Goal: Task Accomplishment & Management: Manage account settings

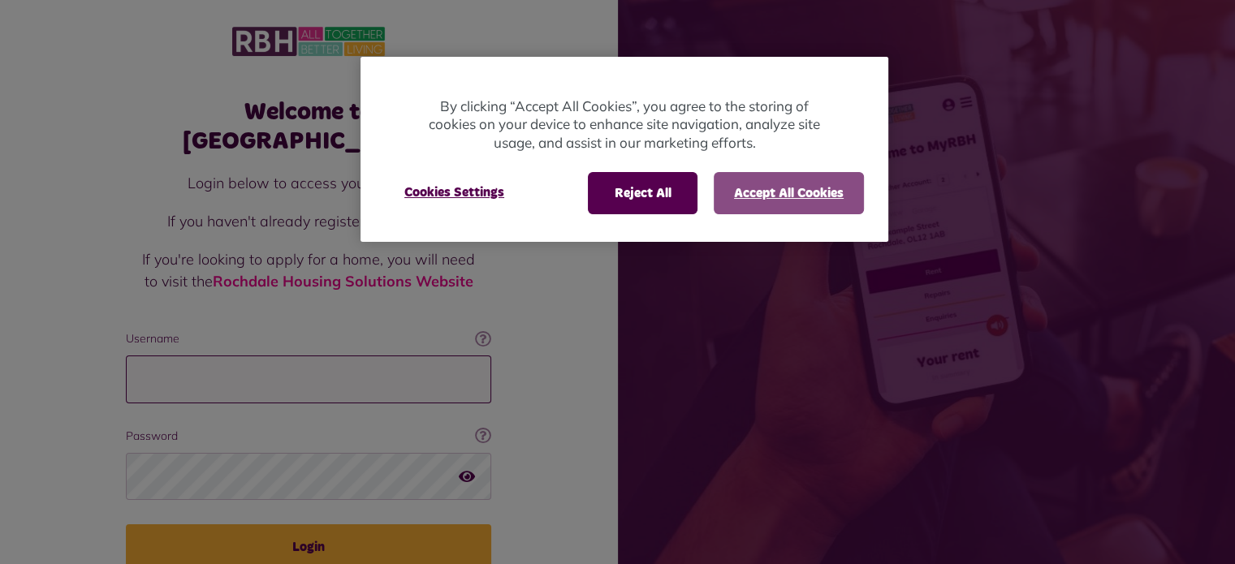
type input "**********"
click at [766, 201] on button "Accept All Cookies" at bounding box center [789, 193] width 150 height 42
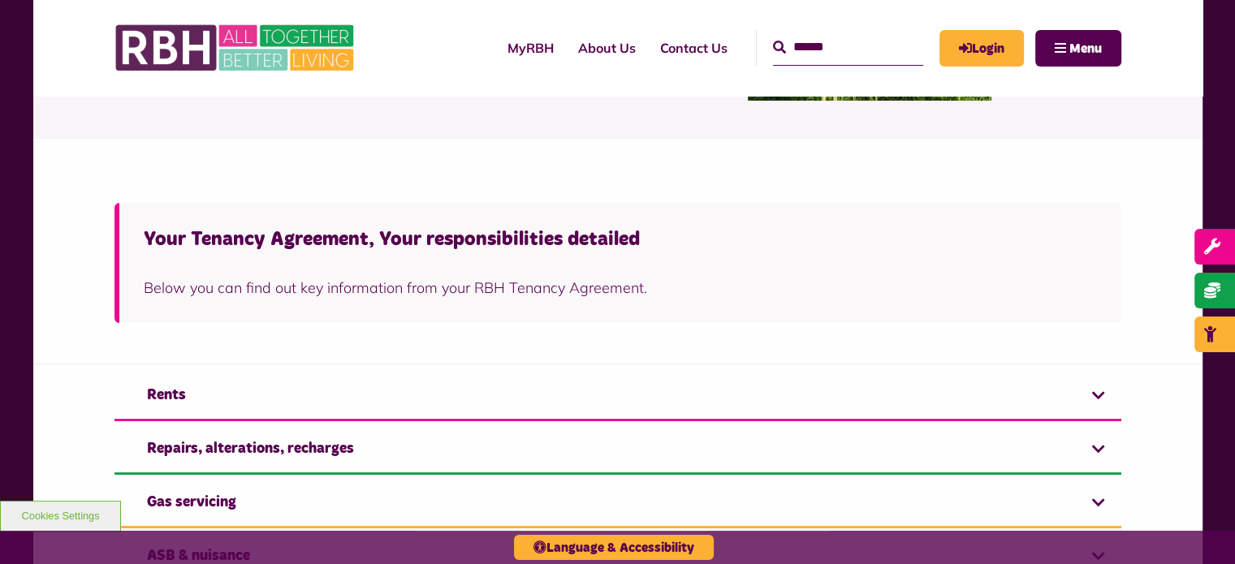
scroll to position [244, 0]
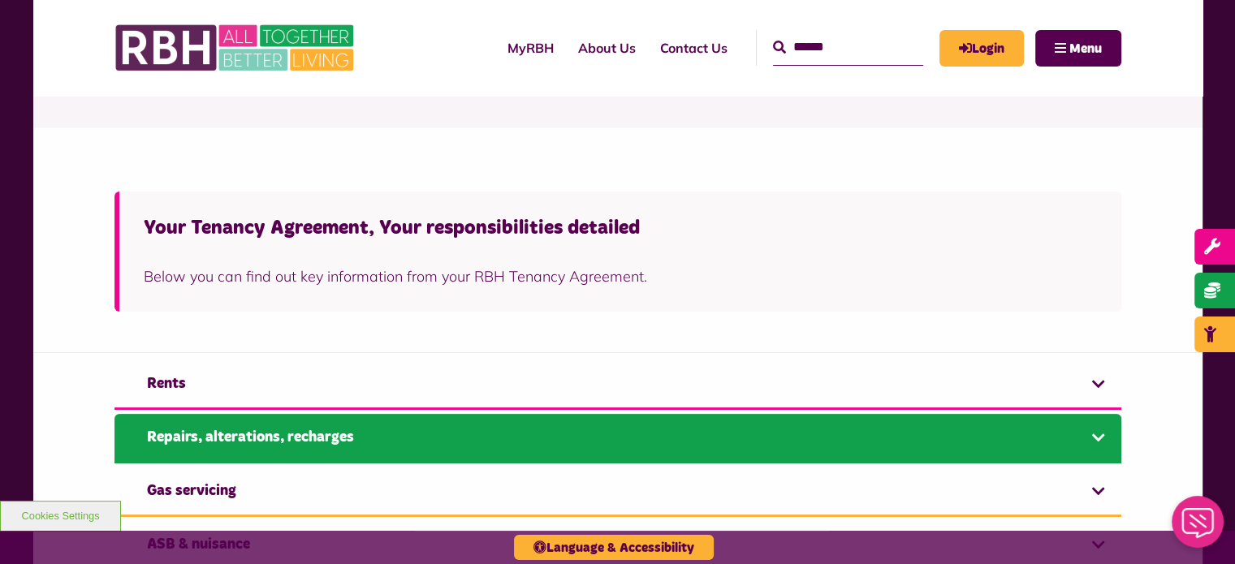
click at [388, 431] on link "Repairs, alterations, recharges" at bounding box center [617, 439] width 1007 height 50
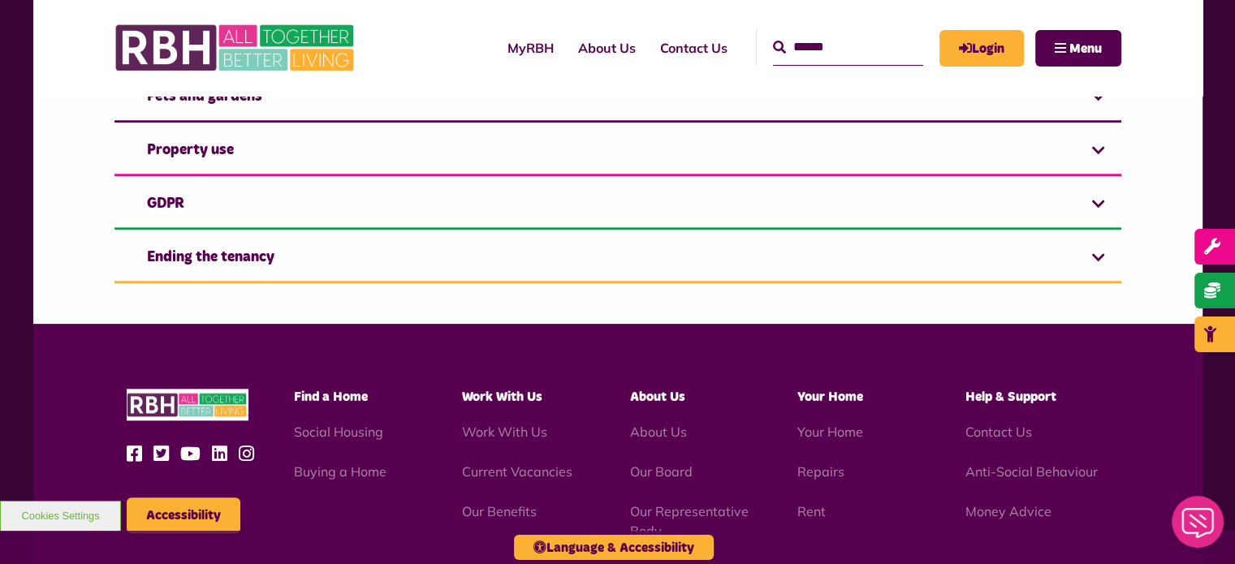
scroll to position [1705, 0]
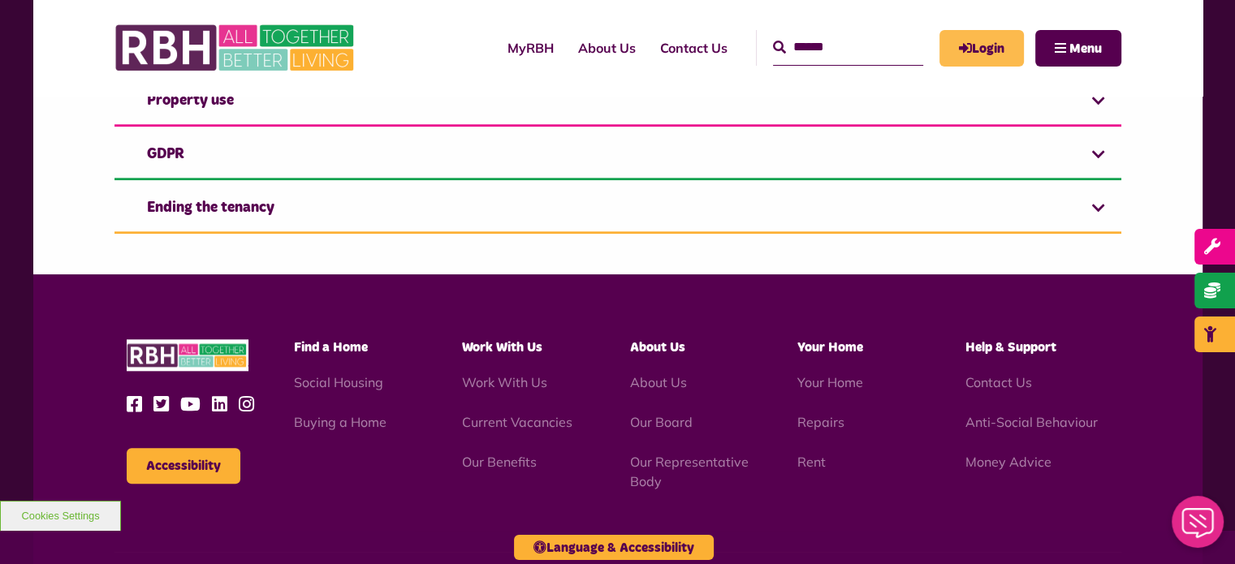
click at [987, 54] on link "Login" at bounding box center [981, 48] width 84 height 37
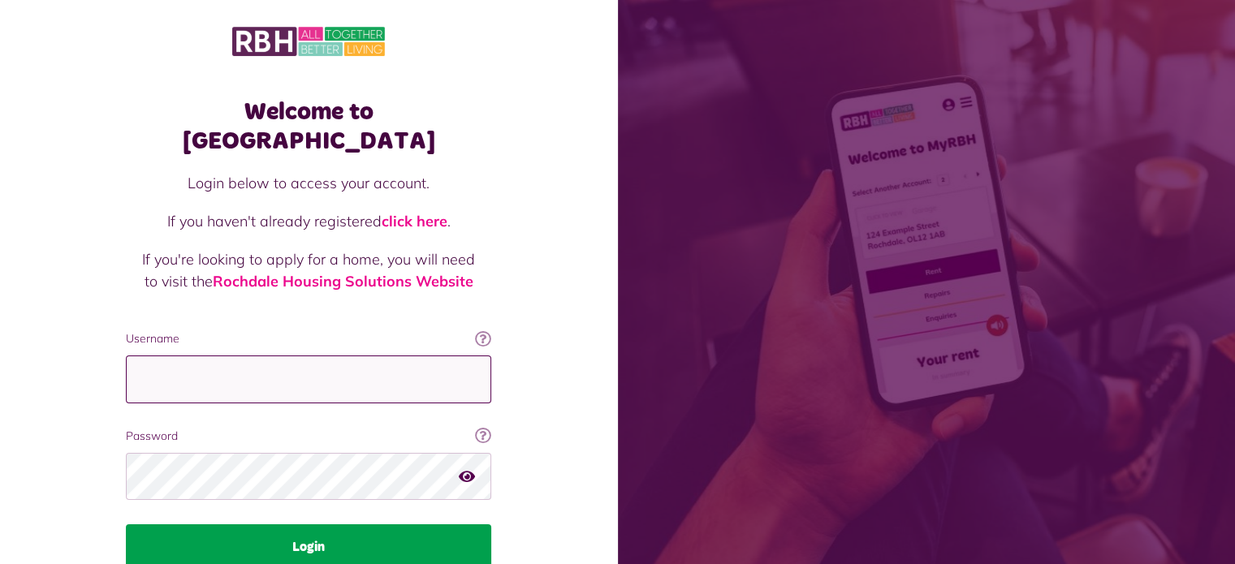
type input "**********"
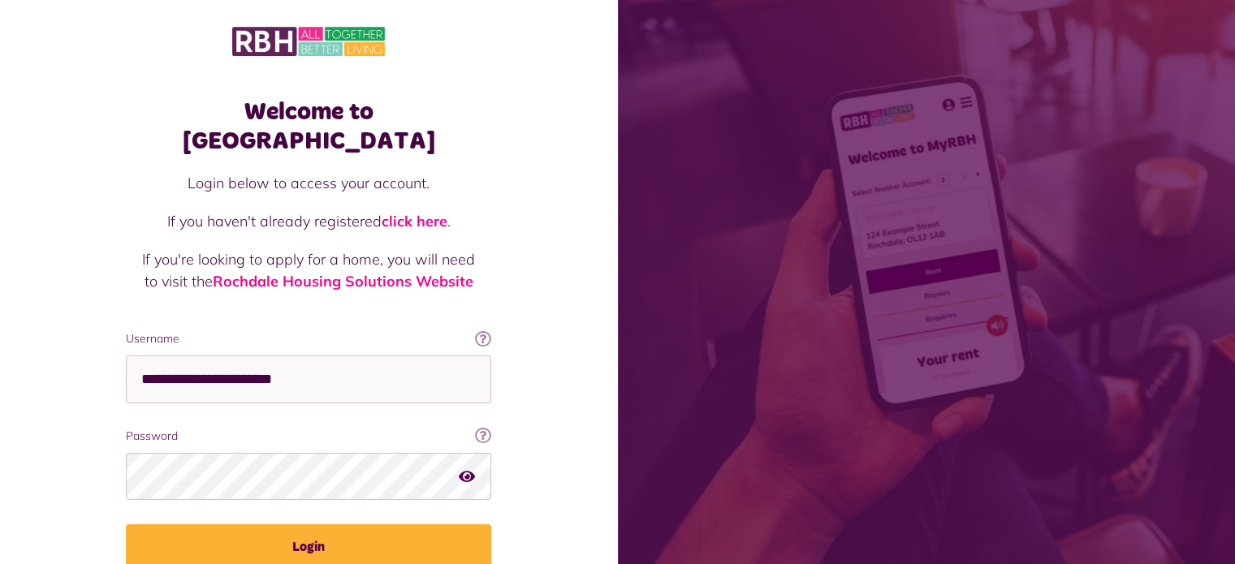
drag, startPoint x: 335, startPoint y: 524, endPoint x: 470, endPoint y: 389, distance: 191.2
click at [337, 524] on button "Login" at bounding box center [308, 546] width 365 height 45
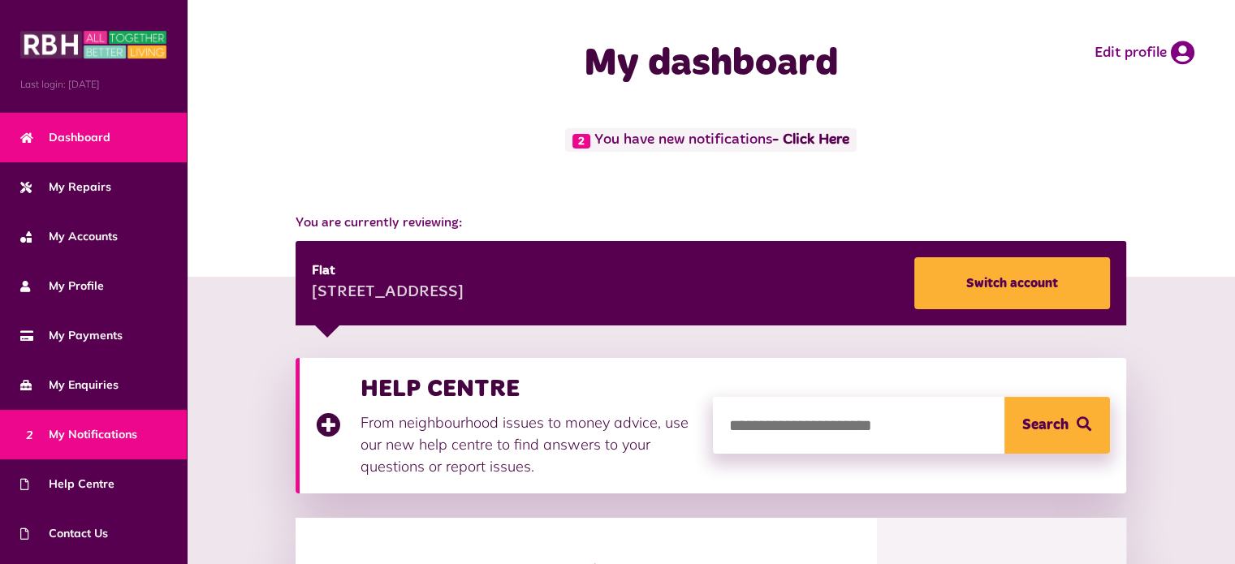
click at [113, 441] on span "2 My Notifications" at bounding box center [78, 434] width 117 height 17
click at [107, 432] on span "2 My Notifications" at bounding box center [78, 434] width 117 height 17
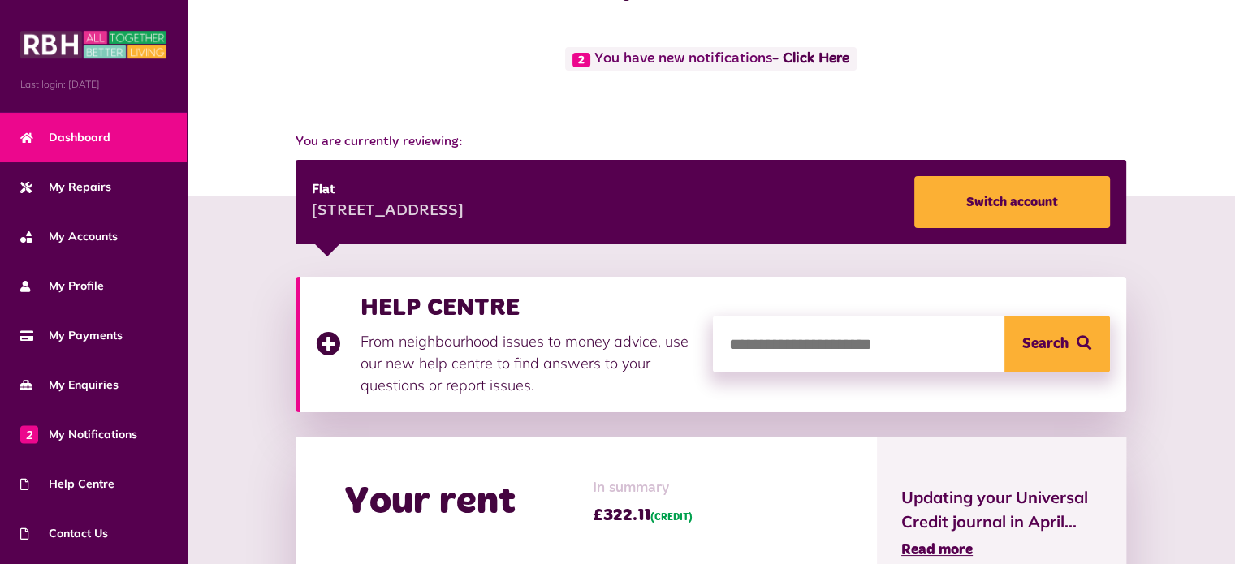
scroll to position [80, 0]
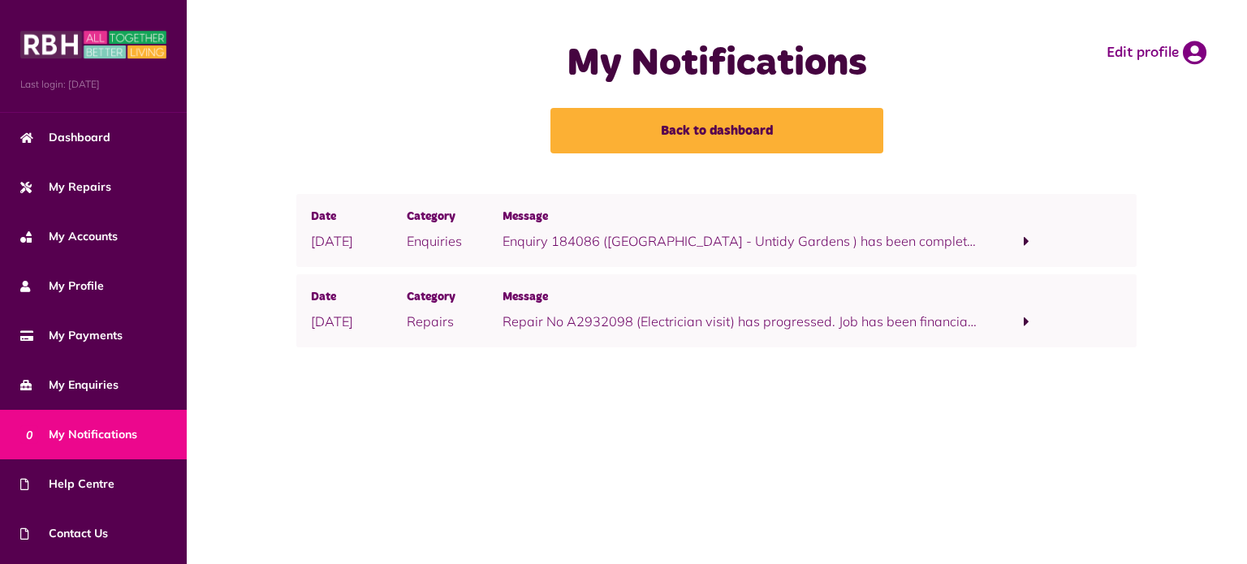
click at [1030, 241] on span at bounding box center [1027, 242] width 96 height 22
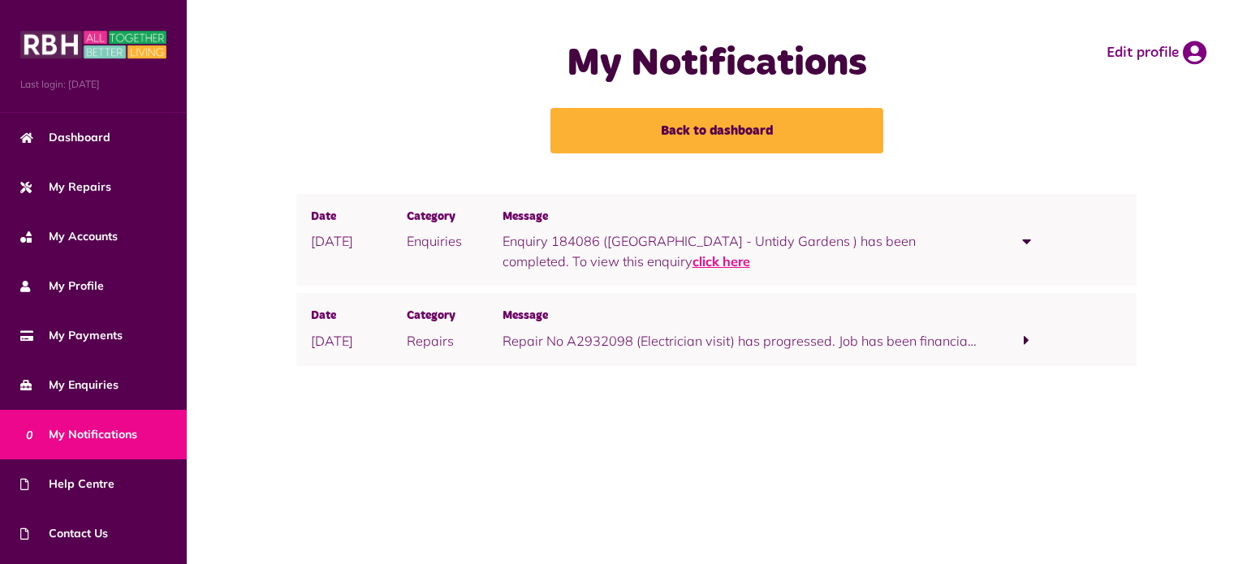
click at [692, 259] on link "click here" at bounding box center [721, 261] width 58 height 16
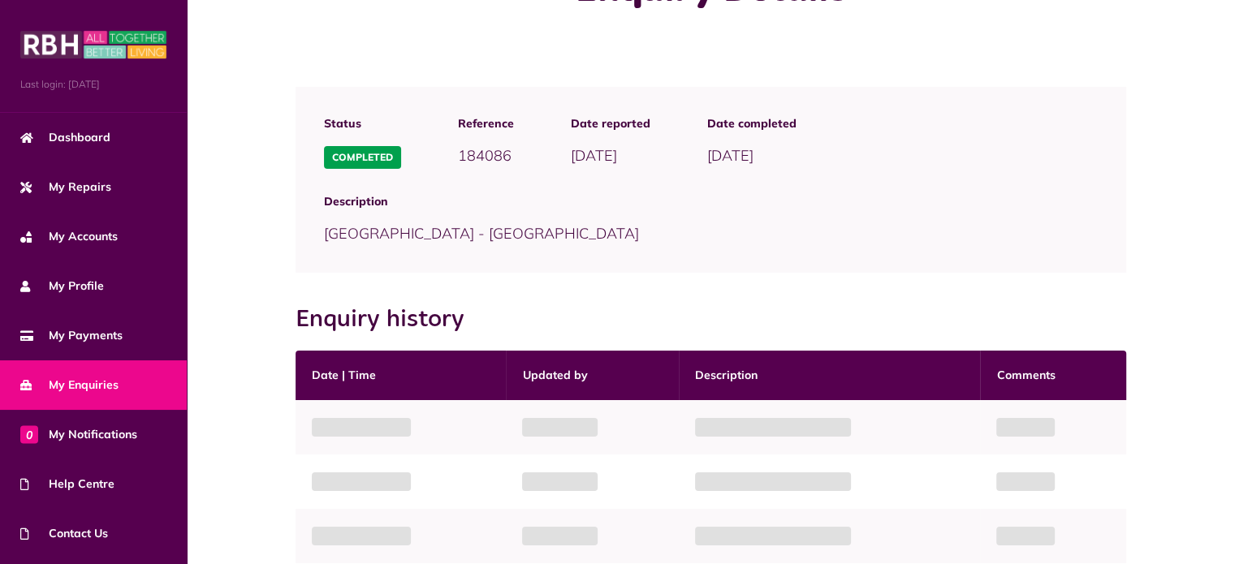
scroll to position [146, 0]
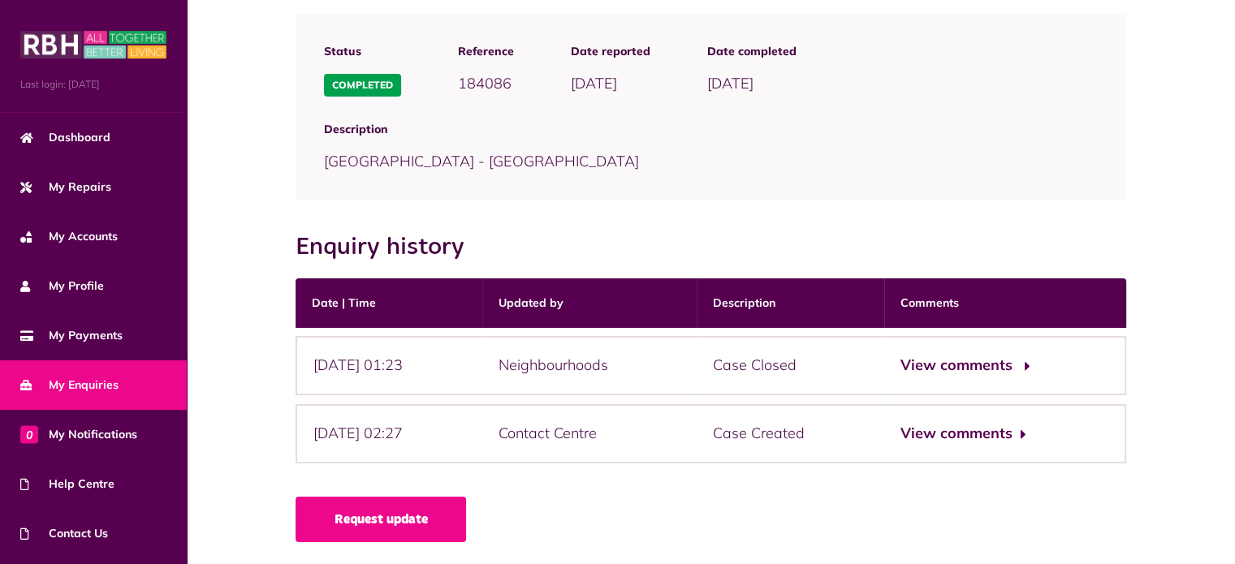
click at [966, 366] on button "View comments" at bounding box center [963, 366] width 126 height 24
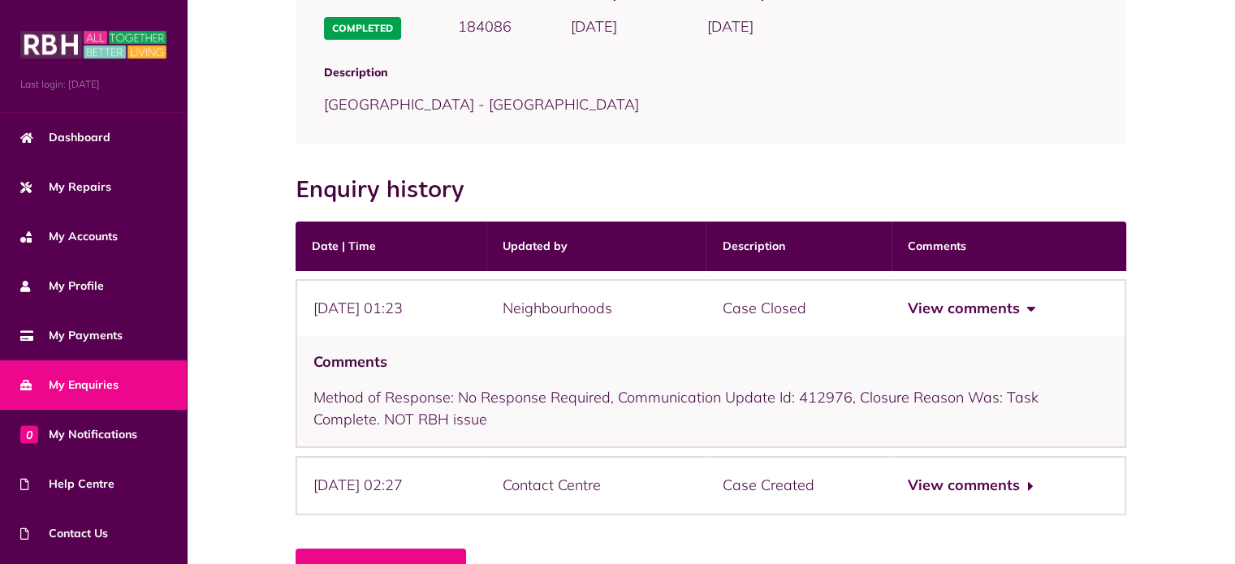
scroll to position [256, 0]
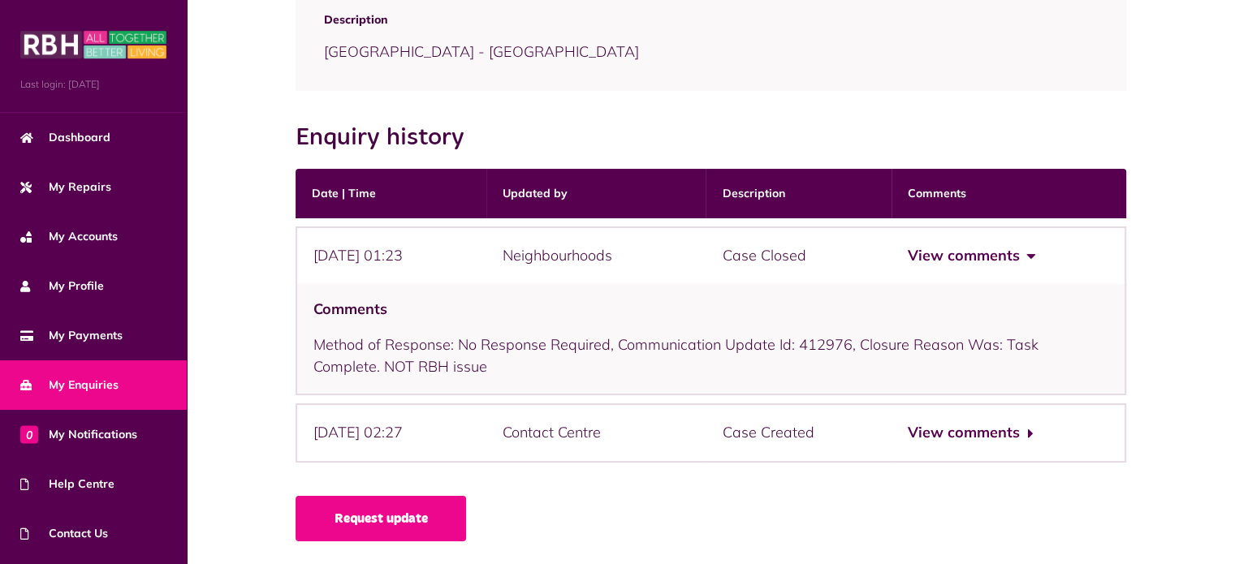
click at [416, 370] on div "Comments Method of Response: No Response Required, Communication Update Id: 412…" at bounding box center [710, 340] width 830 height 112
drag, startPoint x: 409, startPoint y: 439, endPoint x: 251, endPoint y: 410, distance: 161.0
click at [406, 438] on div "22/07/2025 | 02:27" at bounding box center [390, 432] width 191 height 59
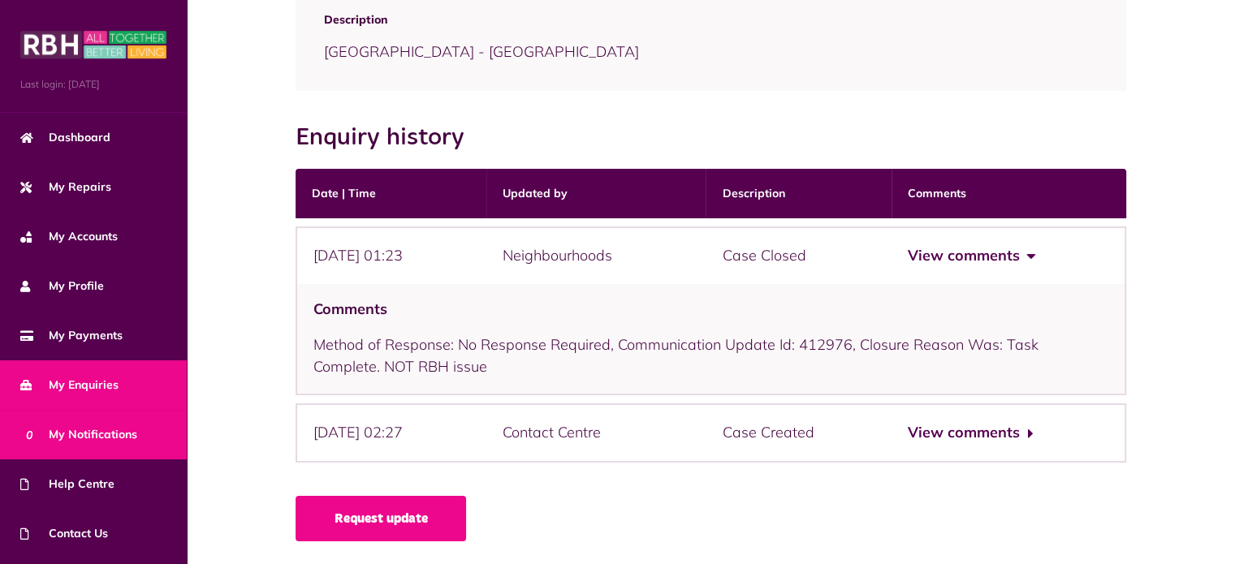
click at [107, 429] on span "0 My Notifications" at bounding box center [78, 434] width 117 height 17
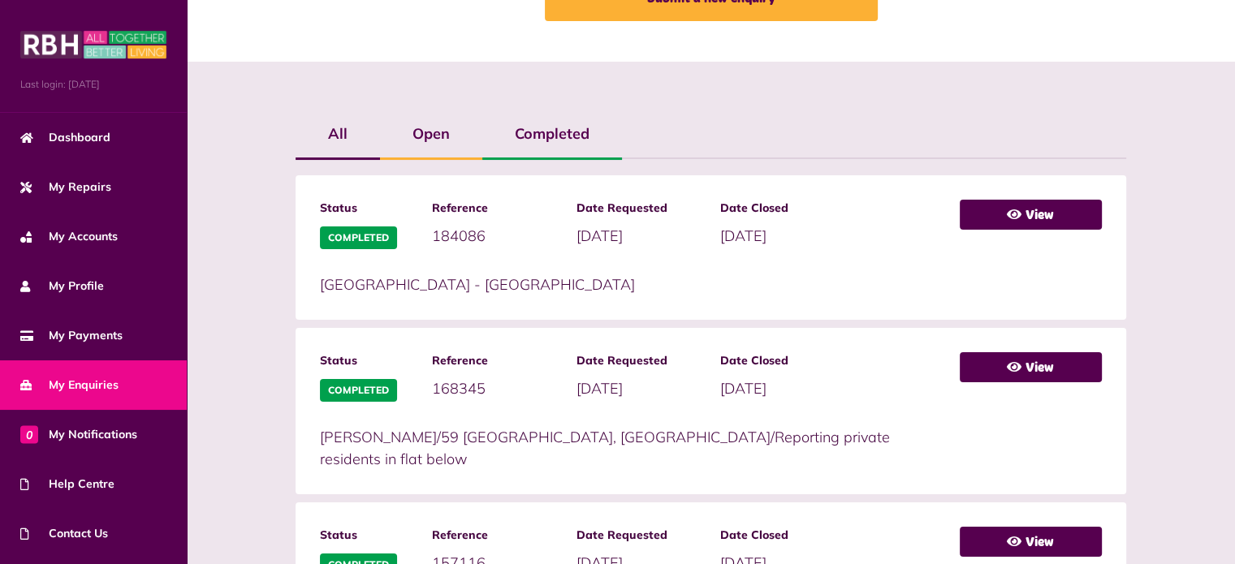
scroll to position [244, 0]
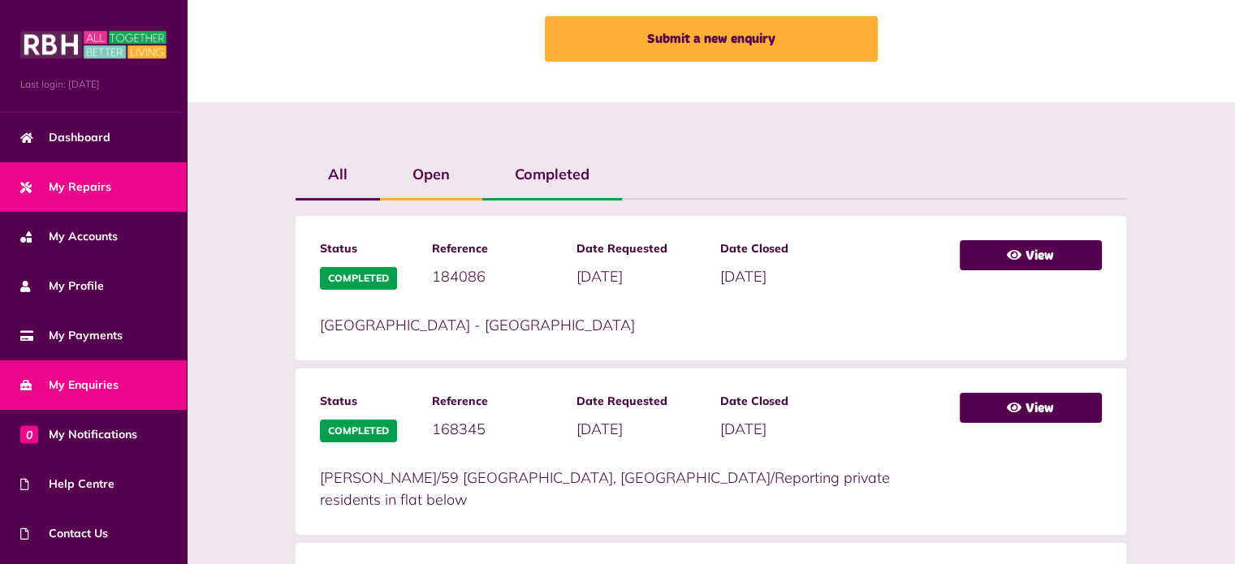
click at [70, 184] on span "My Repairs" at bounding box center [65, 187] width 91 height 17
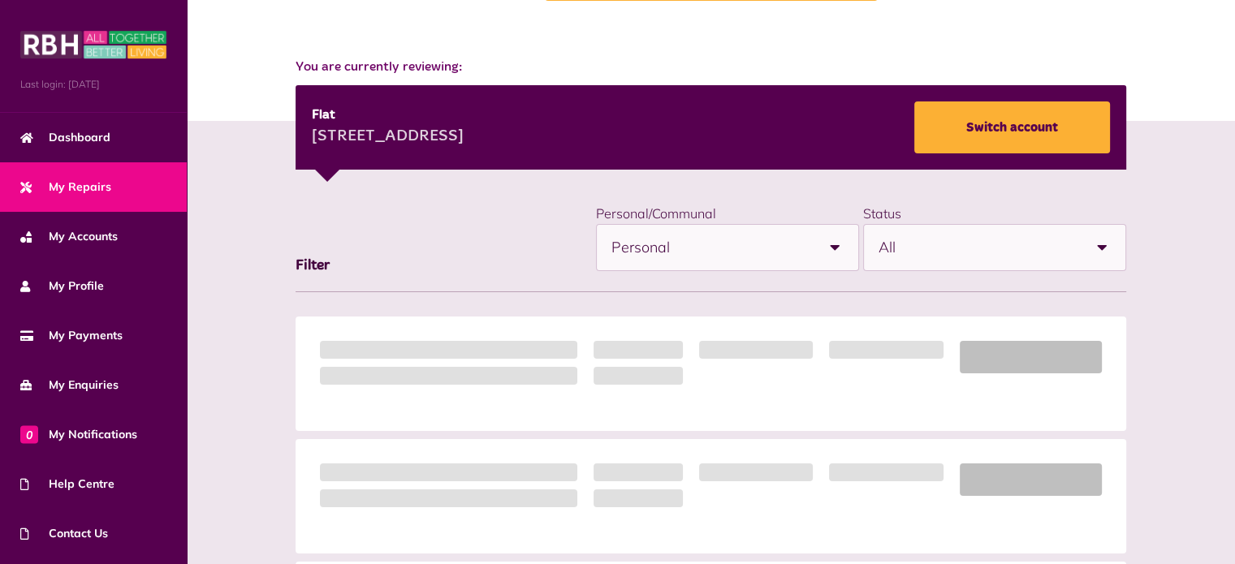
scroll to position [244, 0]
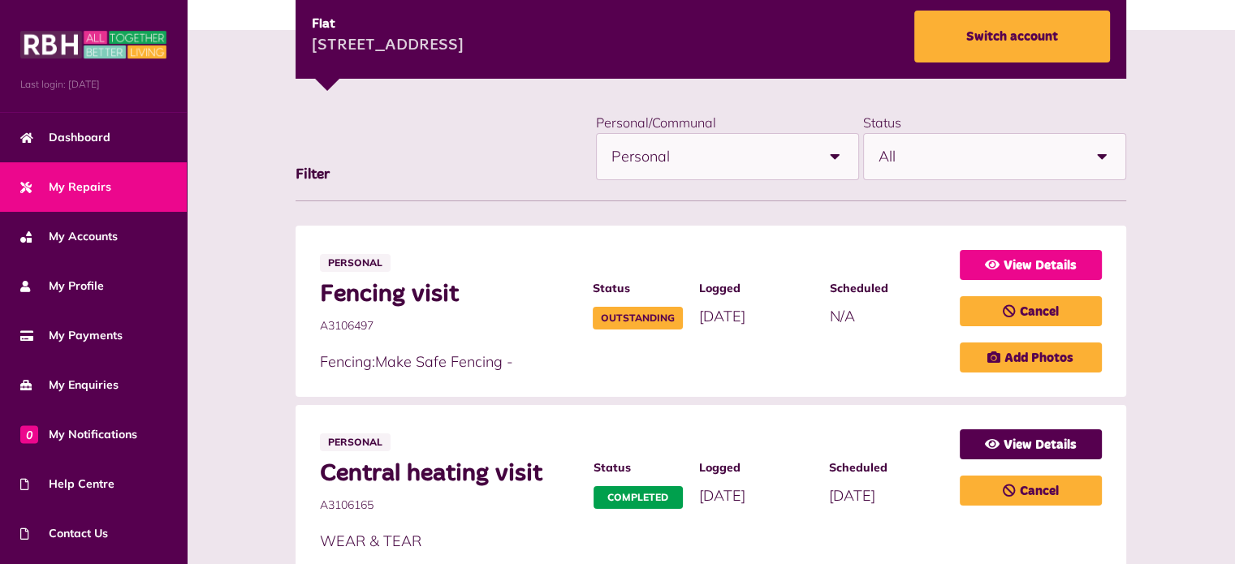
drag, startPoint x: 1014, startPoint y: 258, endPoint x: 1006, endPoint y: 257, distance: 8.2
click at [1014, 258] on link "View Details" at bounding box center [1031, 265] width 142 height 30
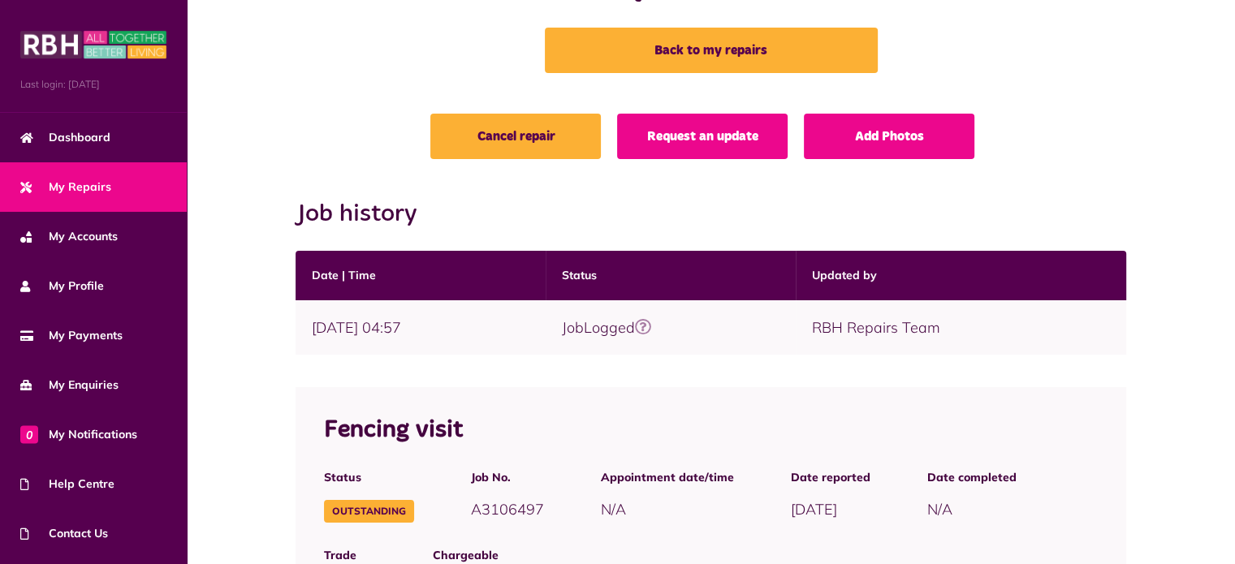
scroll to position [406, 0]
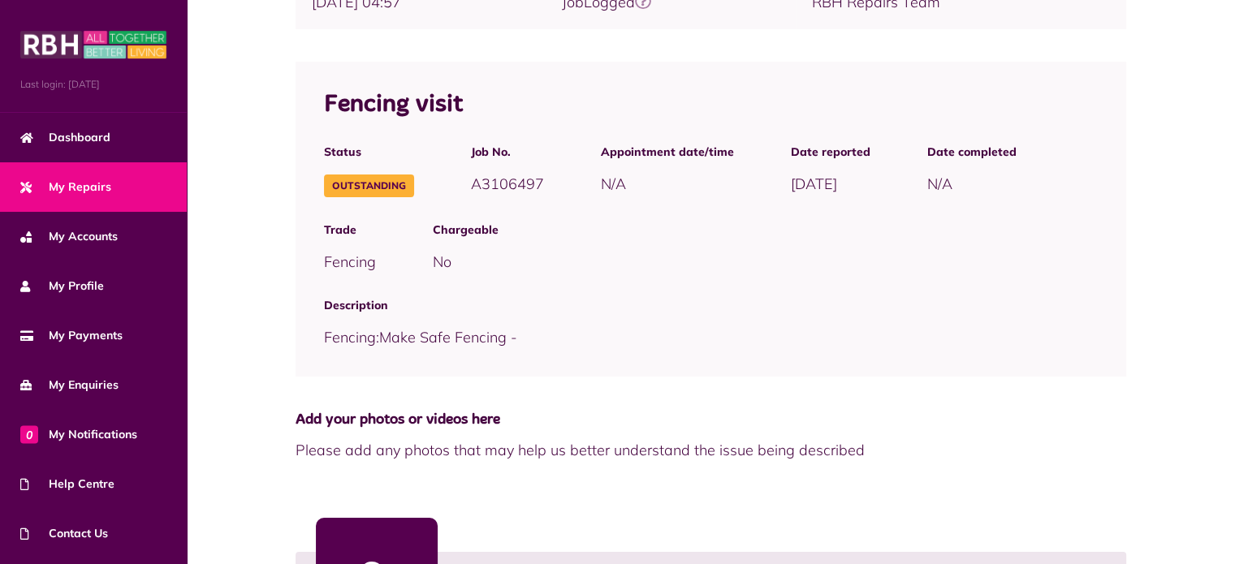
click at [622, 297] on span "Description" at bounding box center [710, 305] width 773 height 17
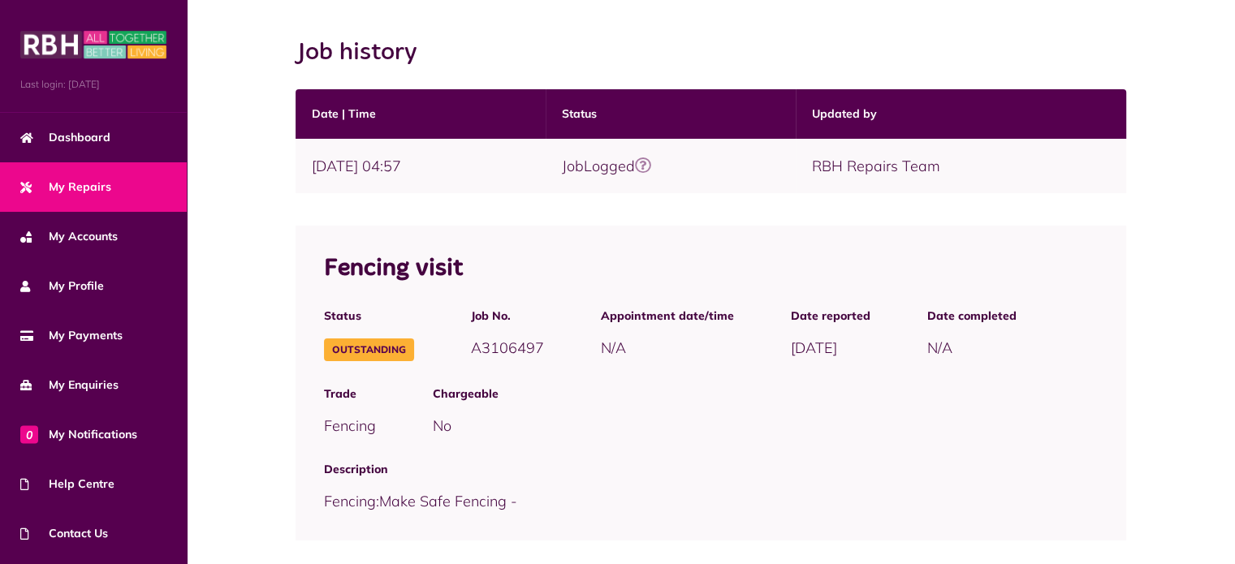
scroll to position [162, 0]
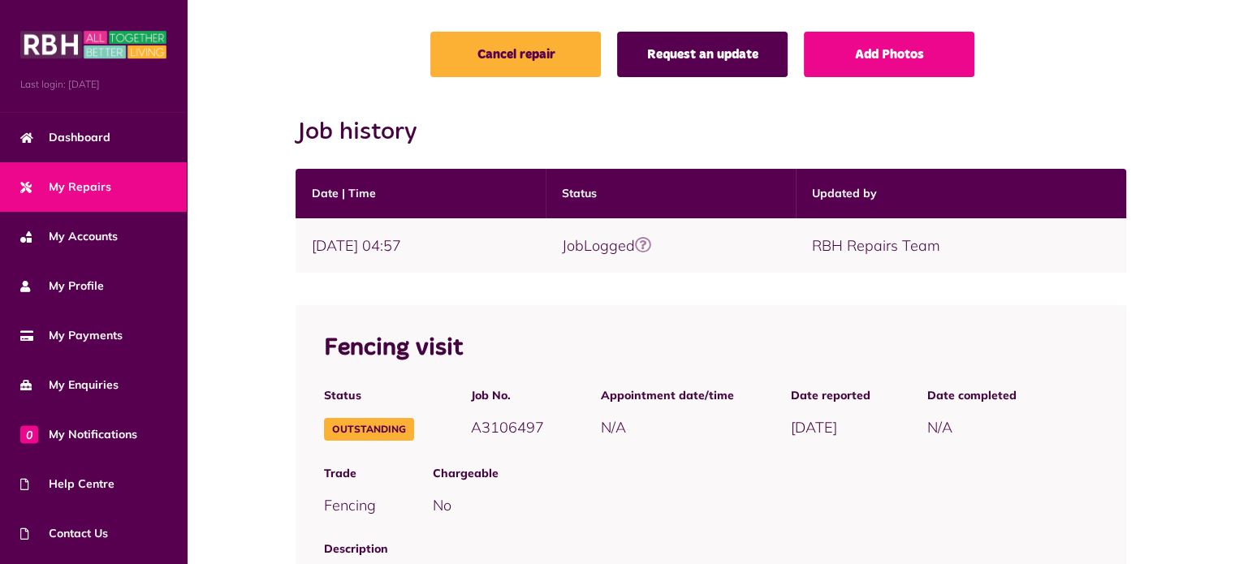
click at [680, 58] on link "Request an update" at bounding box center [702, 54] width 170 height 45
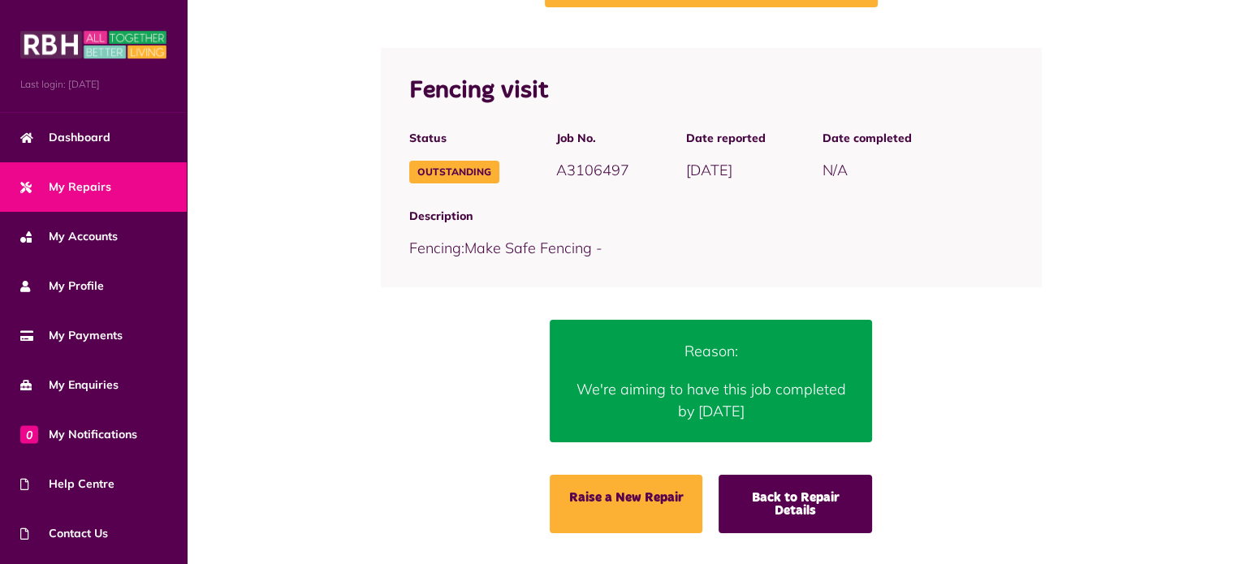
scroll to position [147, 0]
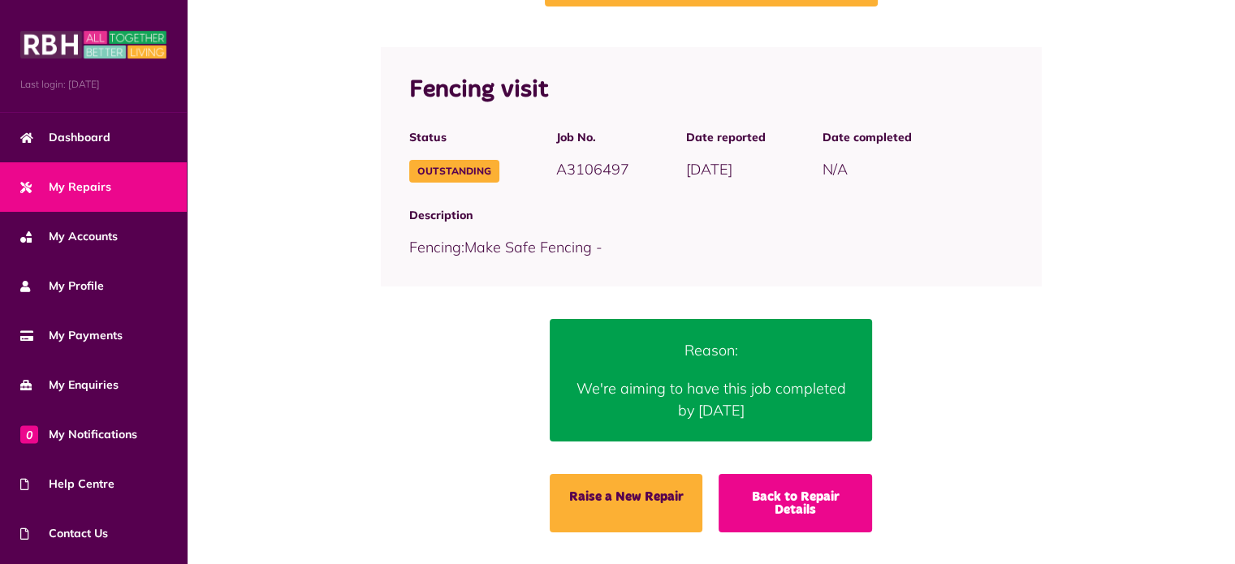
click at [803, 507] on link "Back to Repair Details" at bounding box center [794, 503] width 153 height 58
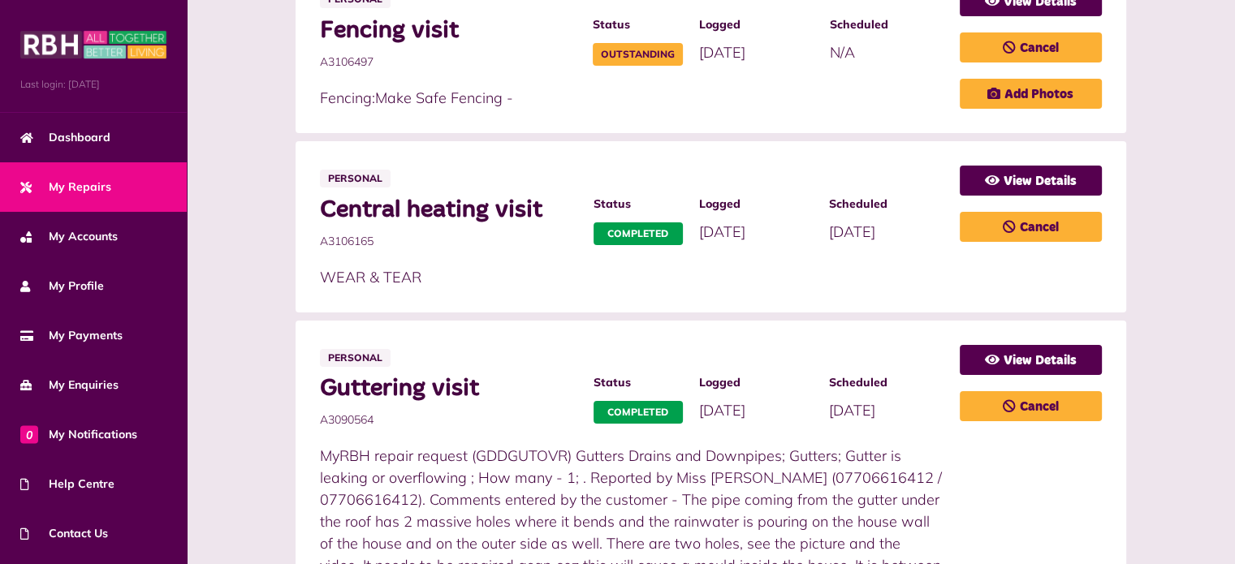
scroll to position [325, 0]
